Goal: Task Accomplishment & Management: Use online tool/utility

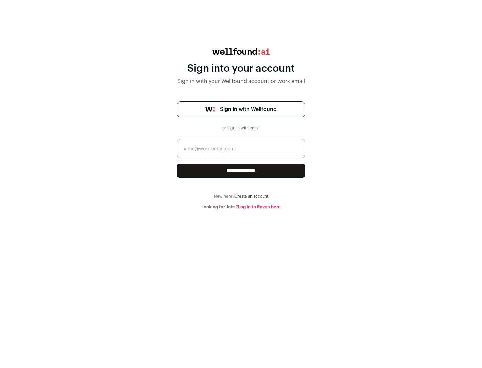
click at [248, 109] on span "Sign in with Wellfound" at bounding box center [248, 109] width 57 height 8
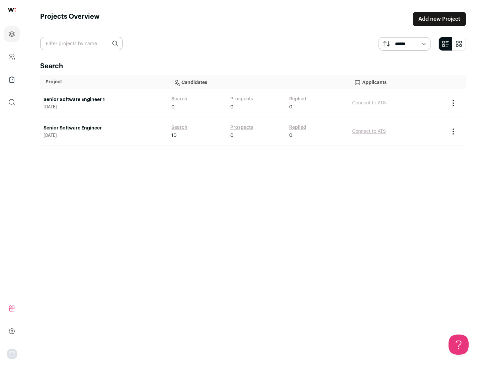
click at [104, 128] on link "Senior Software Engineer" at bounding box center [104, 128] width 121 height 7
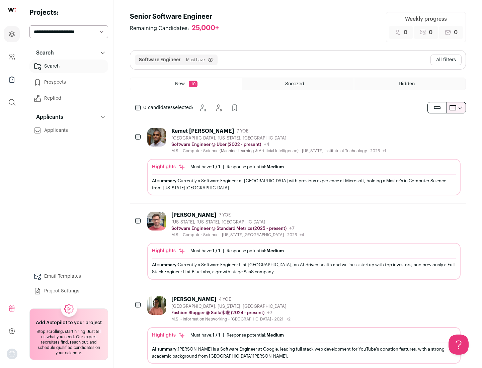
click at [298, 162] on div "Highlights Must have: 1 / 1 How many must haves have been fulfilled? | Response…" at bounding box center [303, 177] width 313 height 36
